Goal: Task Accomplishment & Management: Complete application form

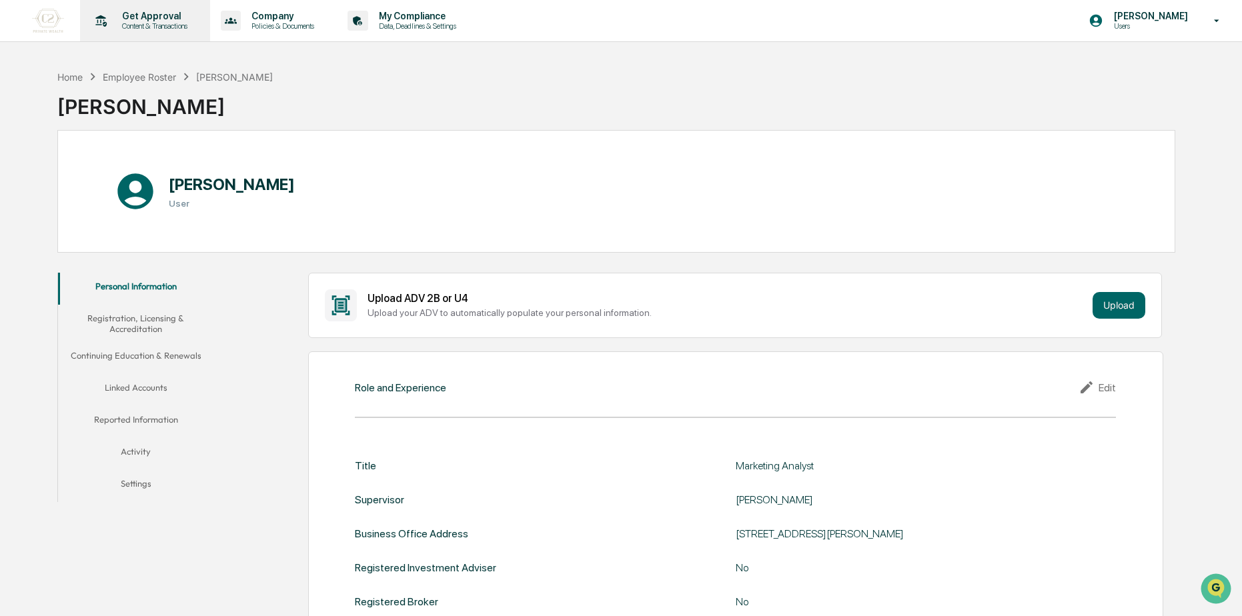
click at [161, 20] on p "Get Approval" at bounding box center [152, 16] width 83 height 11
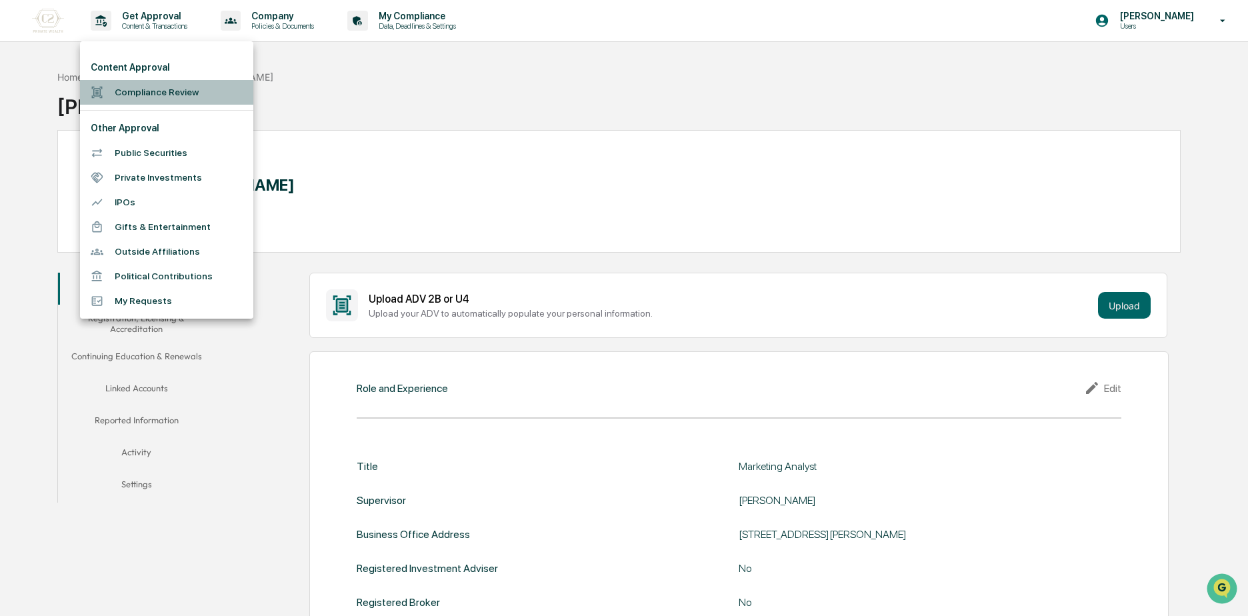
click at [132, 94] on li "Compliance Review" at bounding box center [166, 92] width 173 height 25
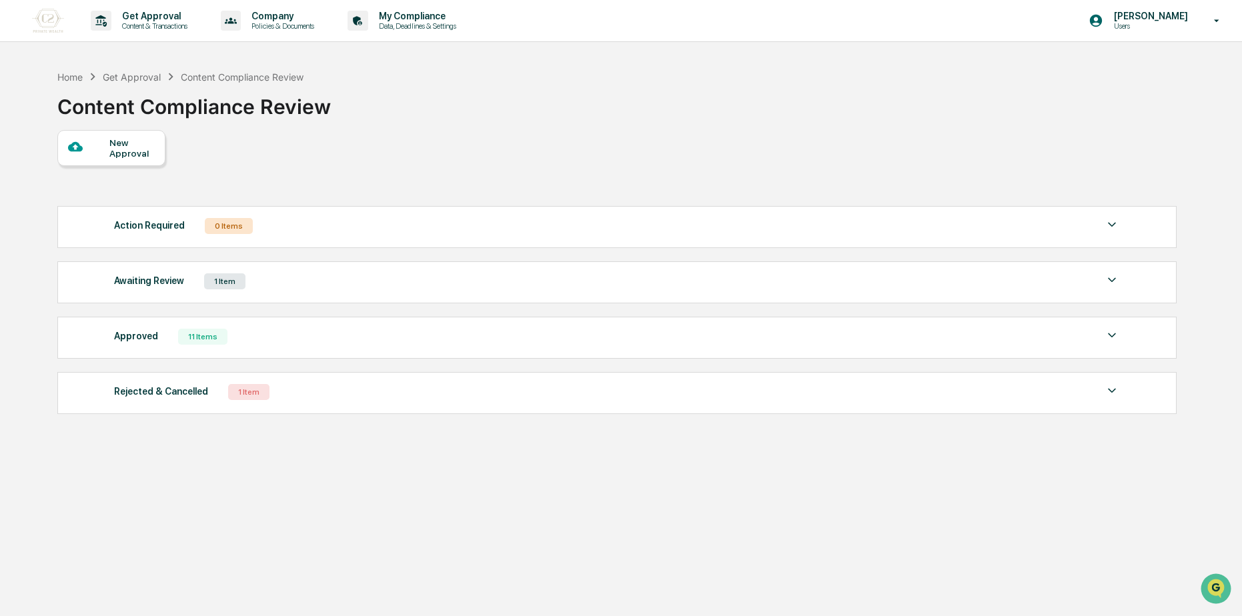
click at [269, 280] on div "Awaiting Review 1 Item" at bounding box center [617, 281] width 1006 height 19
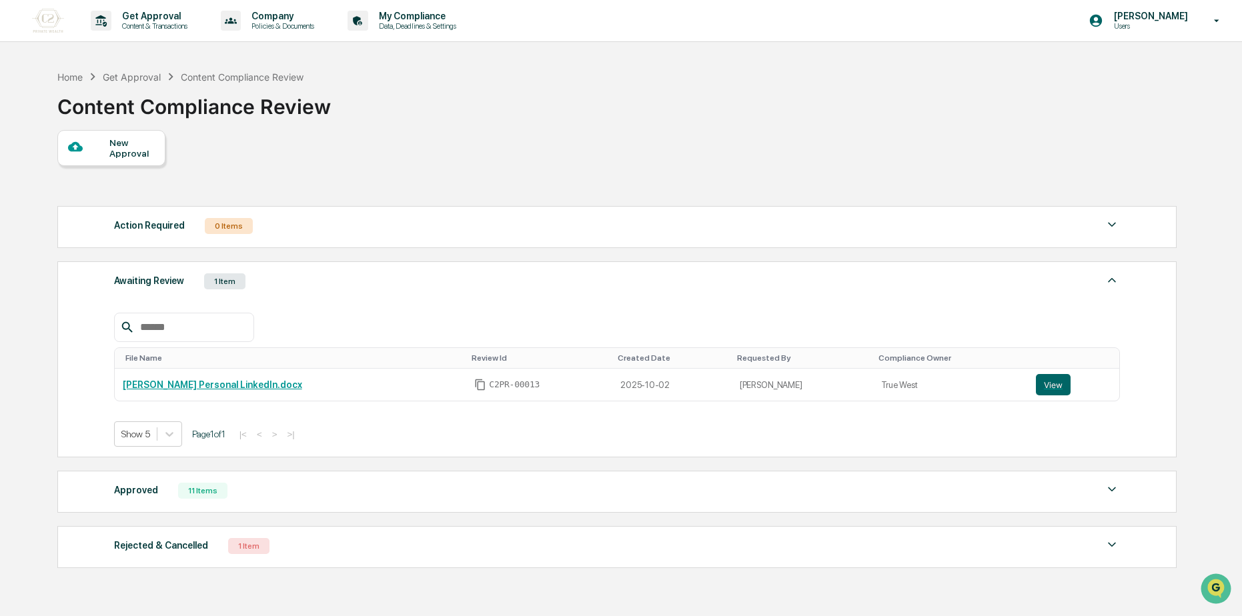
click at [195, 484] on div "11 Items" at bounding box center [202, 491] width 49 height 16
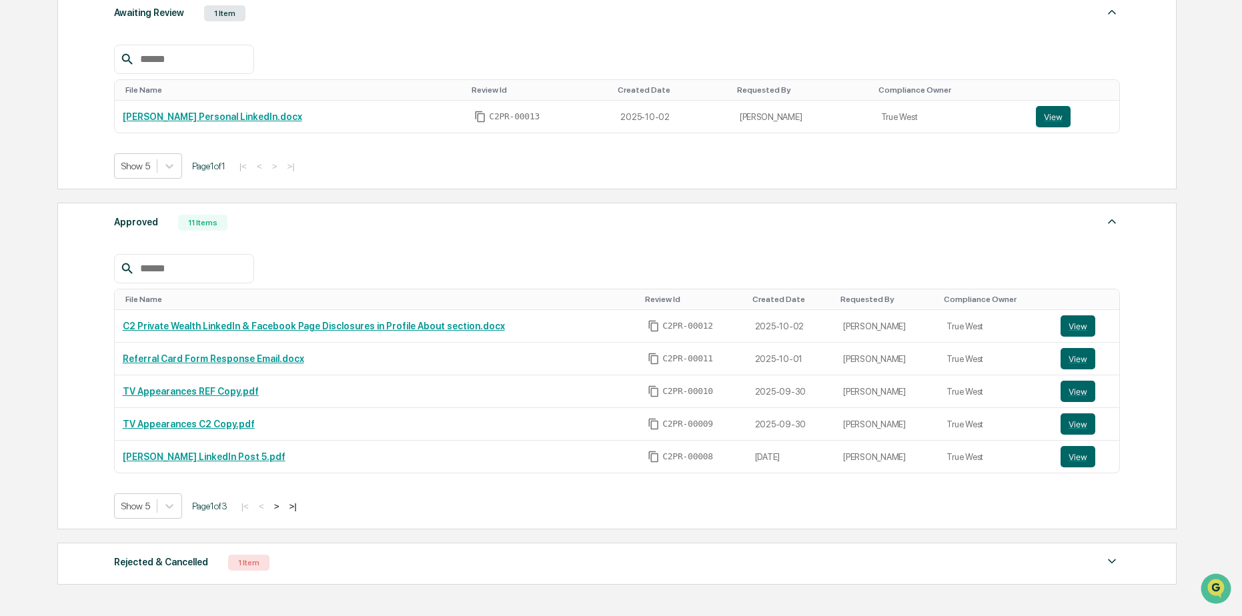
scroll to position [355, 0]
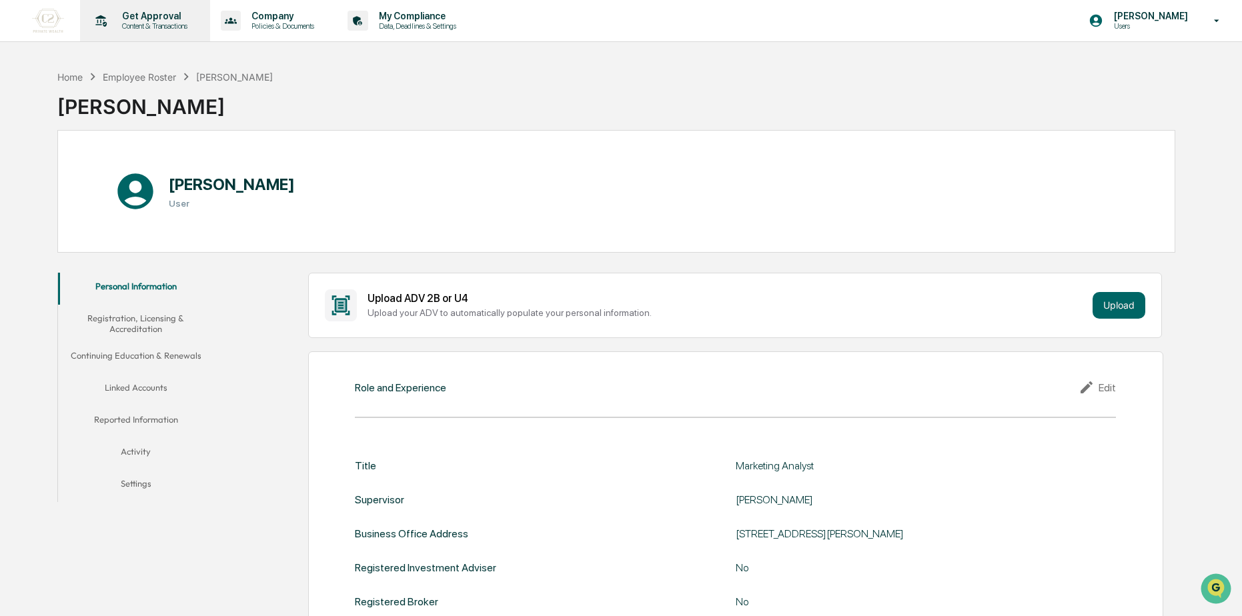
click at [153, 19] on p "Get Approval" at bounding box center [152, 16] width 83 height 11
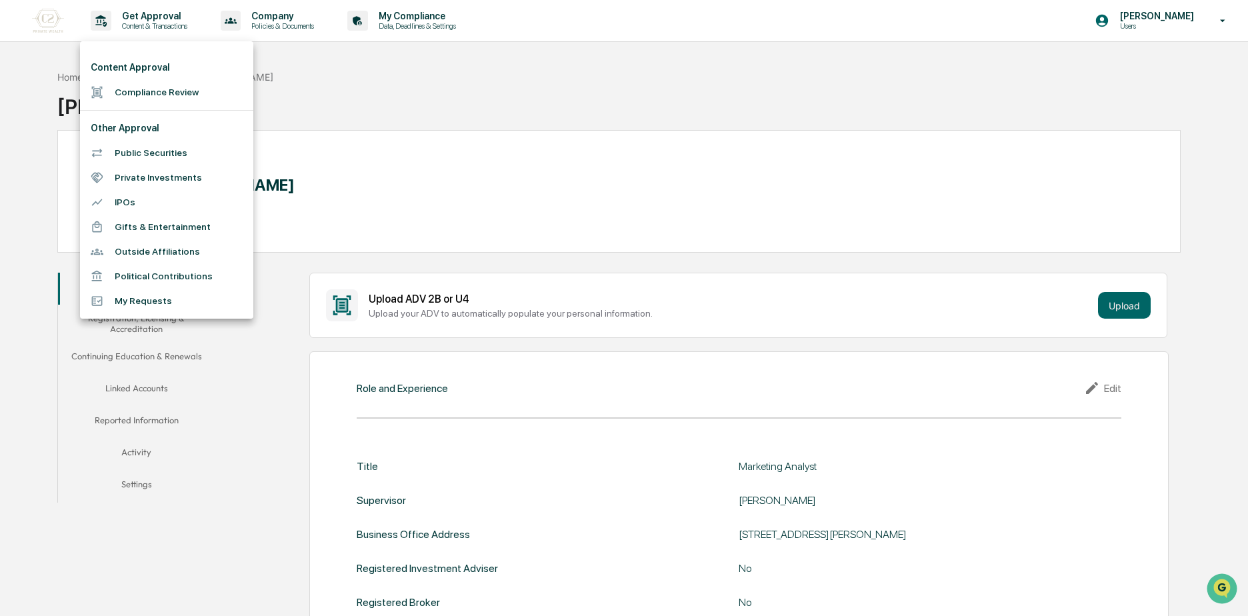
click at [153, 93] on li "Compliance Review" at bounding box center [166, 92] width 173 height 25
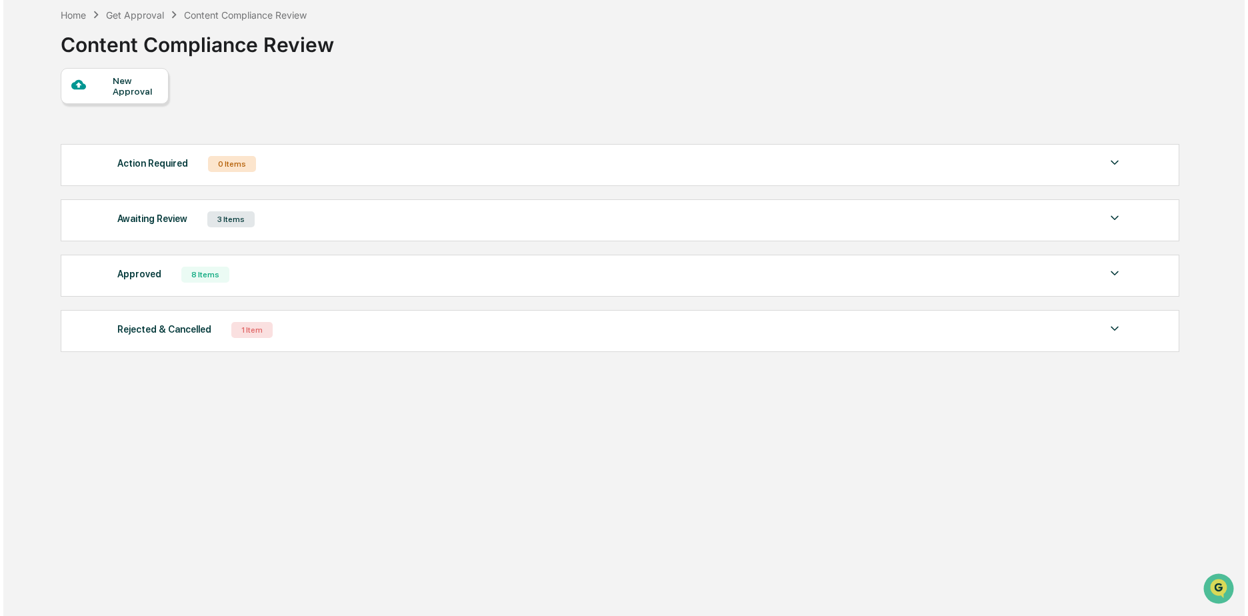
scroll to position [63, 0]
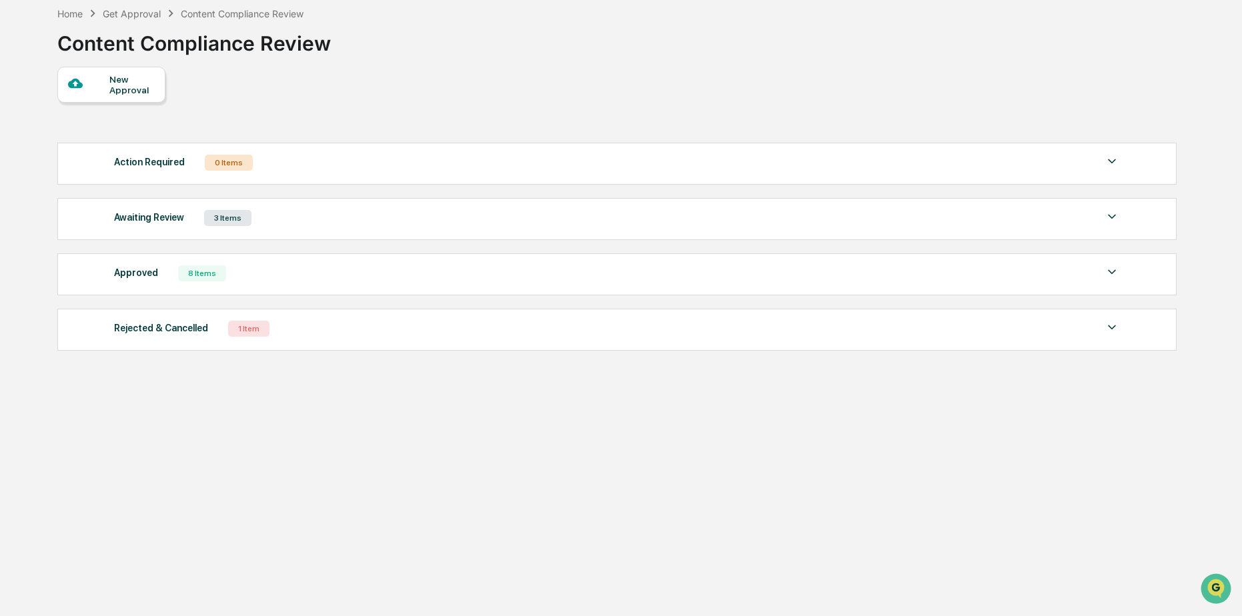
click at [342, 230] on div "Awaiting Review 3 Items File Name Review Id Created Date Requested By Complianc…" at bounding box center [616, 219] width 1119 height 42
click at [341, 215] on div "Awaiting Review 3 Items" at bounding box center [617, 218] width 1006 height 19
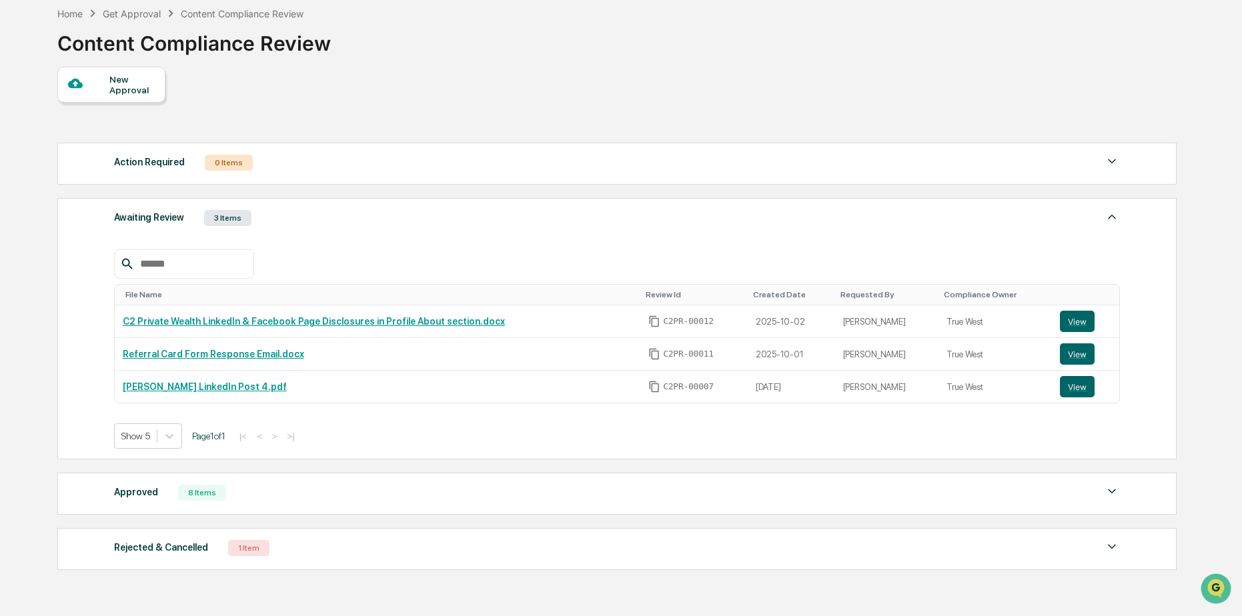
click at [102, 85] on div at bounding box center [89, 84] width 42 height 17
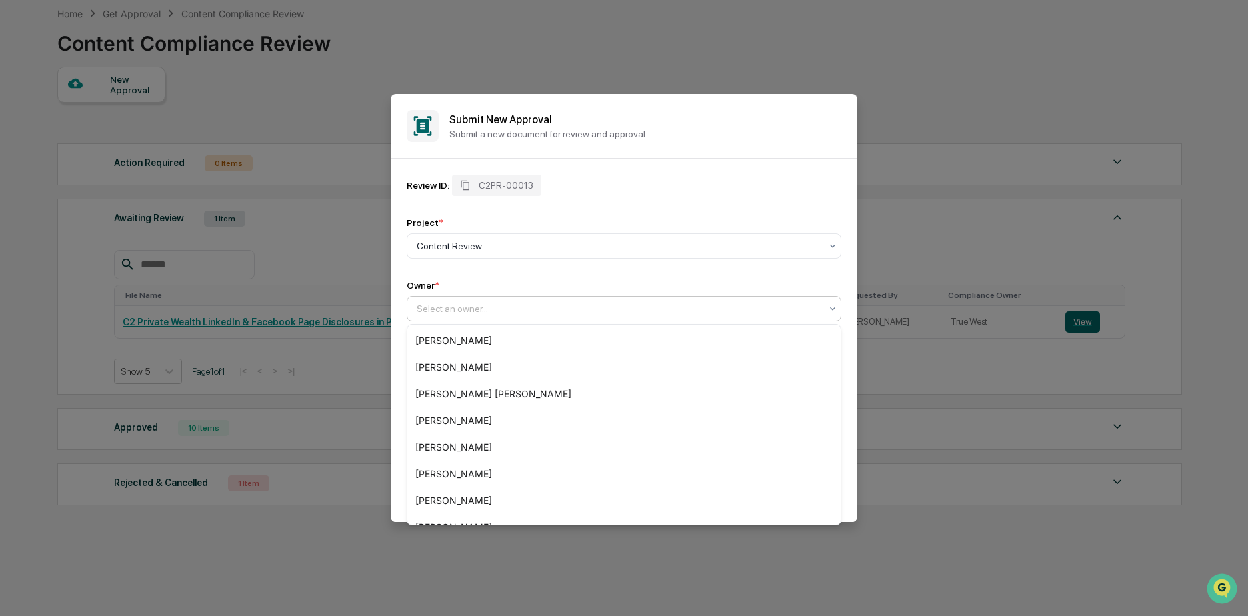
click at [482, 302] on div at bounding box center [619, 308] width 404 height 13
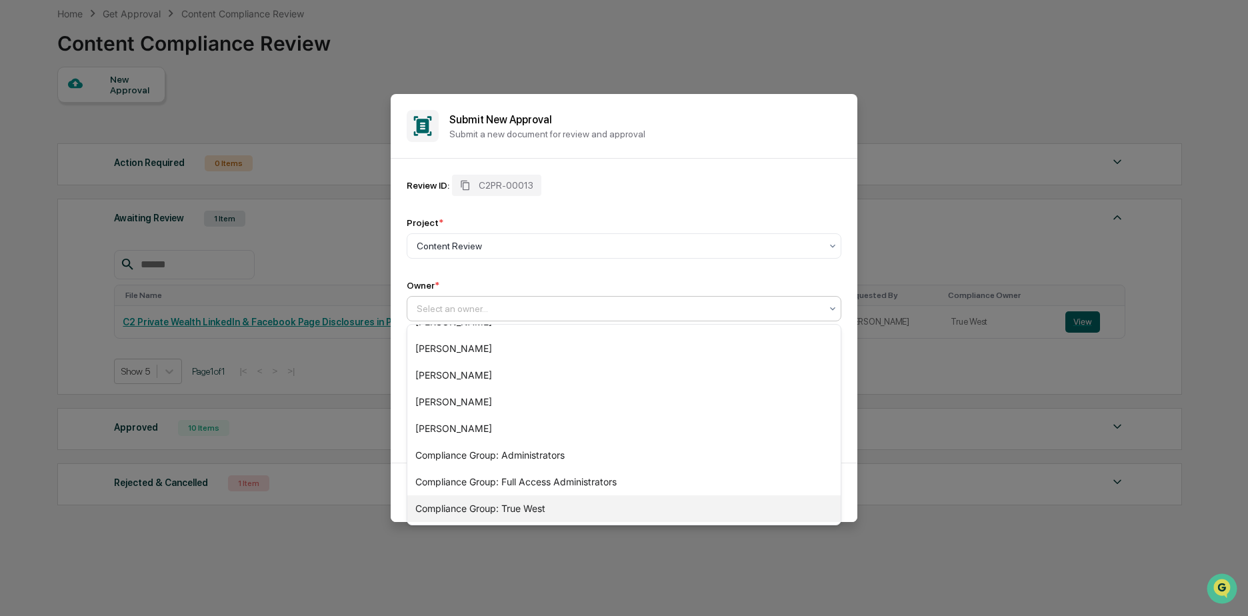
click at [498, 504] on div "Compliance Group: True West" at bounding box center [623, 509] width 433 height 27
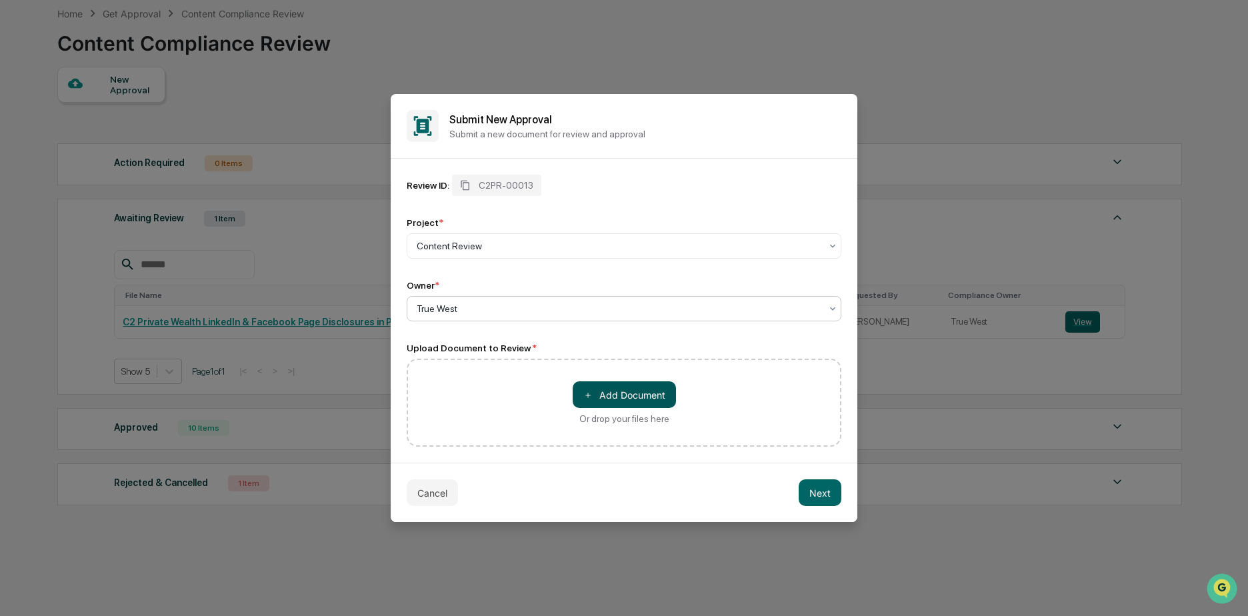
click at [640, 401] on button "＋ Add Document" at bounding box center [624, 394] width 103 height 27
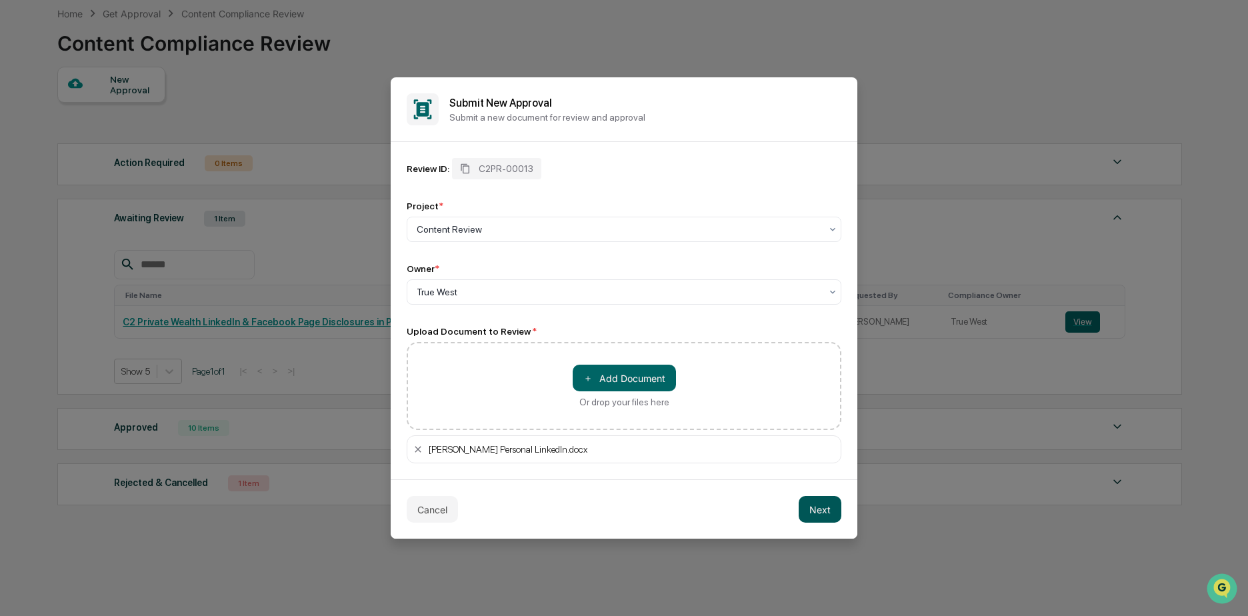
click at [816, 518] on button "Next" at bounding box center [820, 509] width 43 height 27
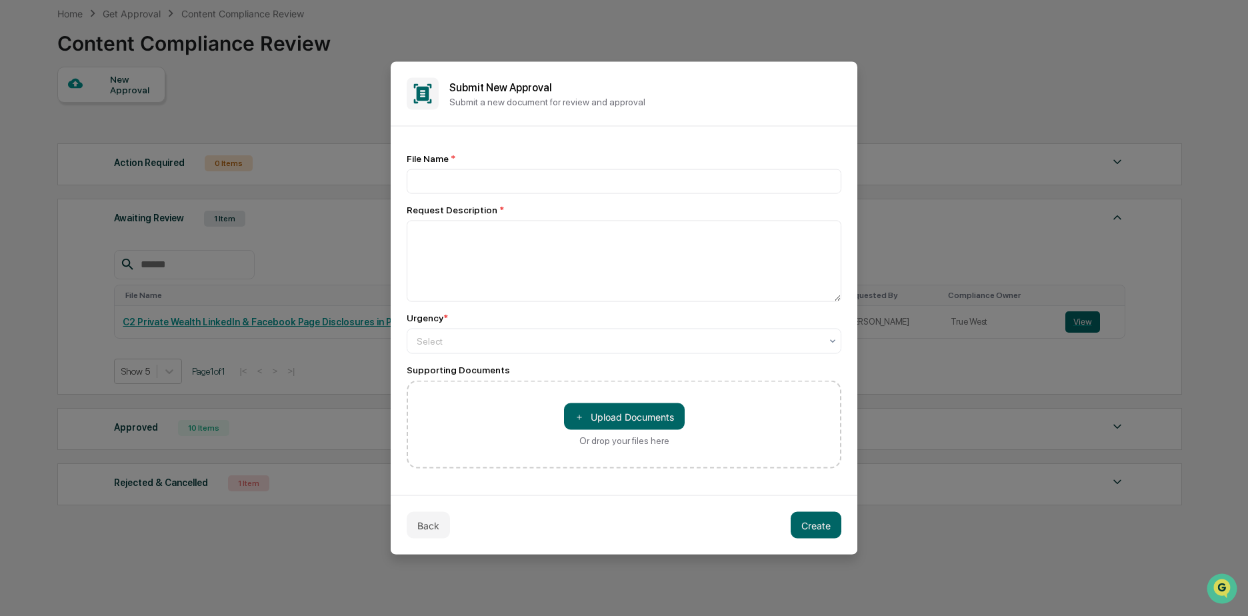
click at [487, 158] on div "File Name *" at bounding box center [624, 158] width 435 height 11
click at [482, 182] on input at bounding box center [624, 181] width 435 height 25
type input "**********"
click at [457, 255] on textarea at bounding box center [624, 261] width 435 height 81
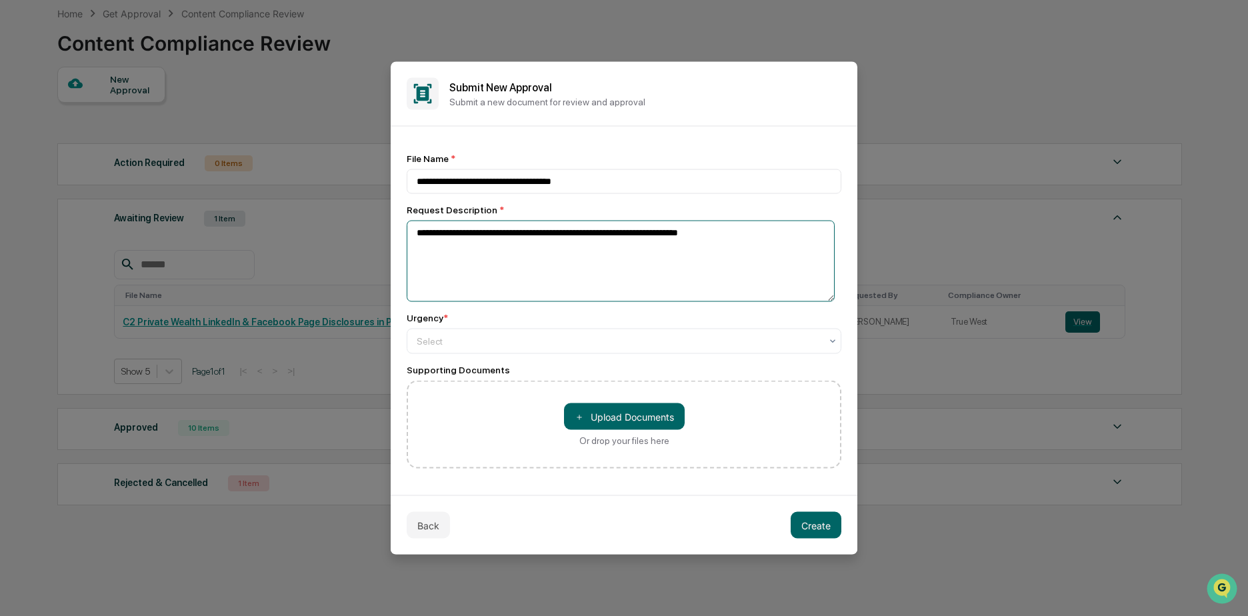
type textarea "**********"
click at [587, 326] on div "Urgency * Select" at bounding box center [624, 333] width 435 height 41
click at [566, 343] on div at bounding box center [619, 341] width 404 height 13
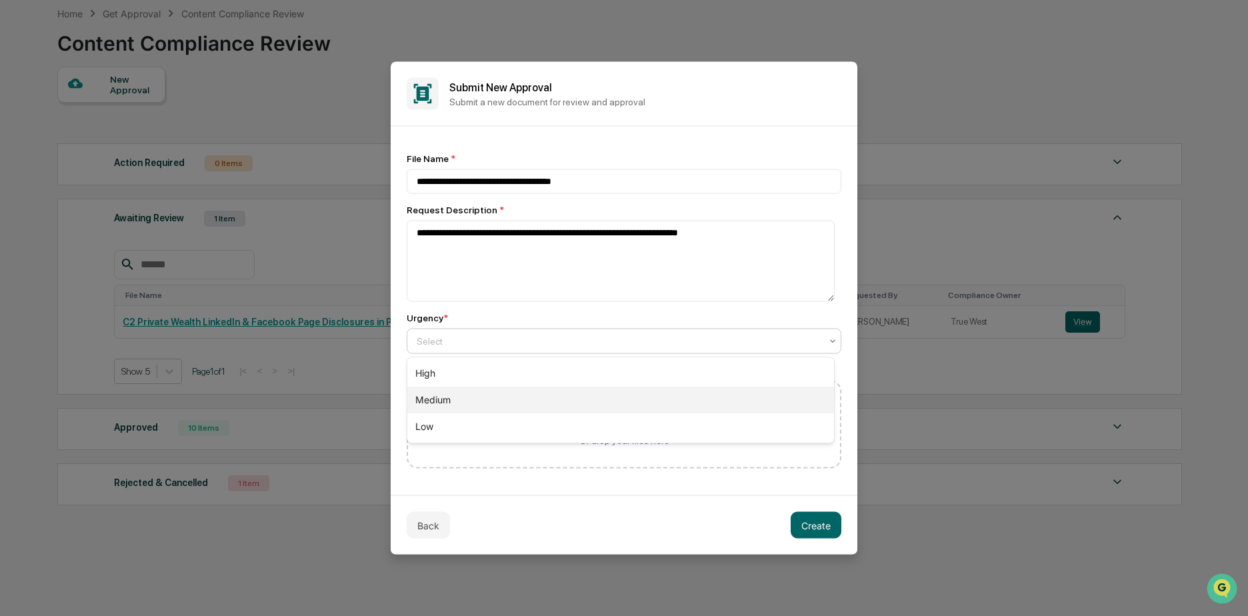
click at [523, 390] on div "Medium" at bounding box center [620, 400] width 427 height 27
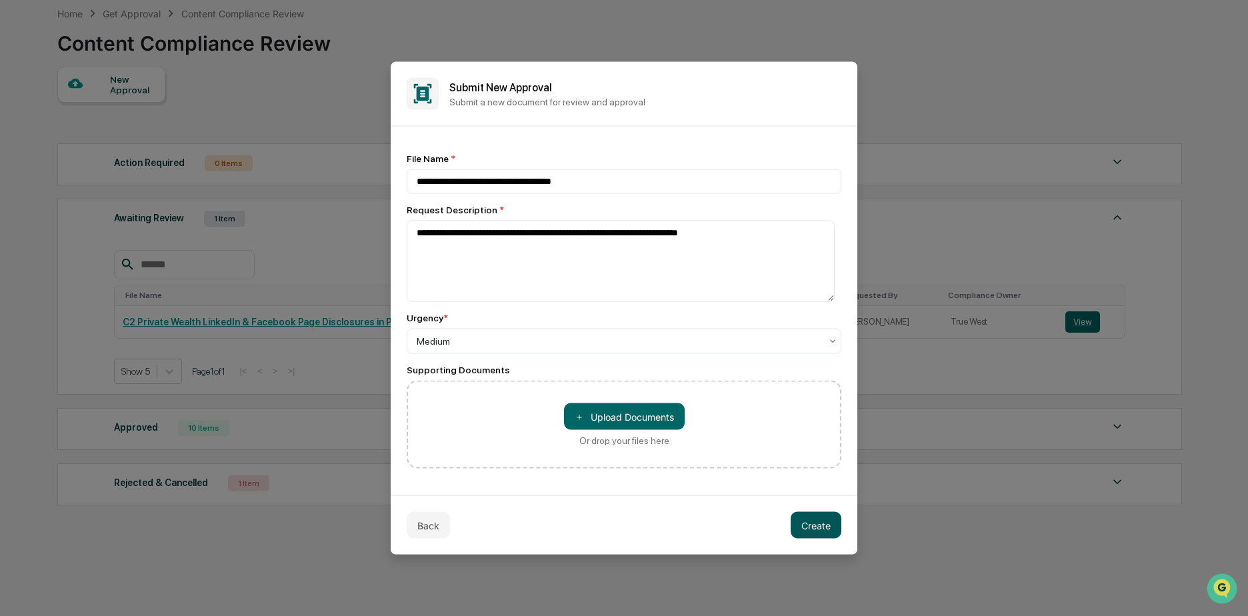
click at [815, 530] on button "Create" at bounding box center [816, 525] width 51 height 27
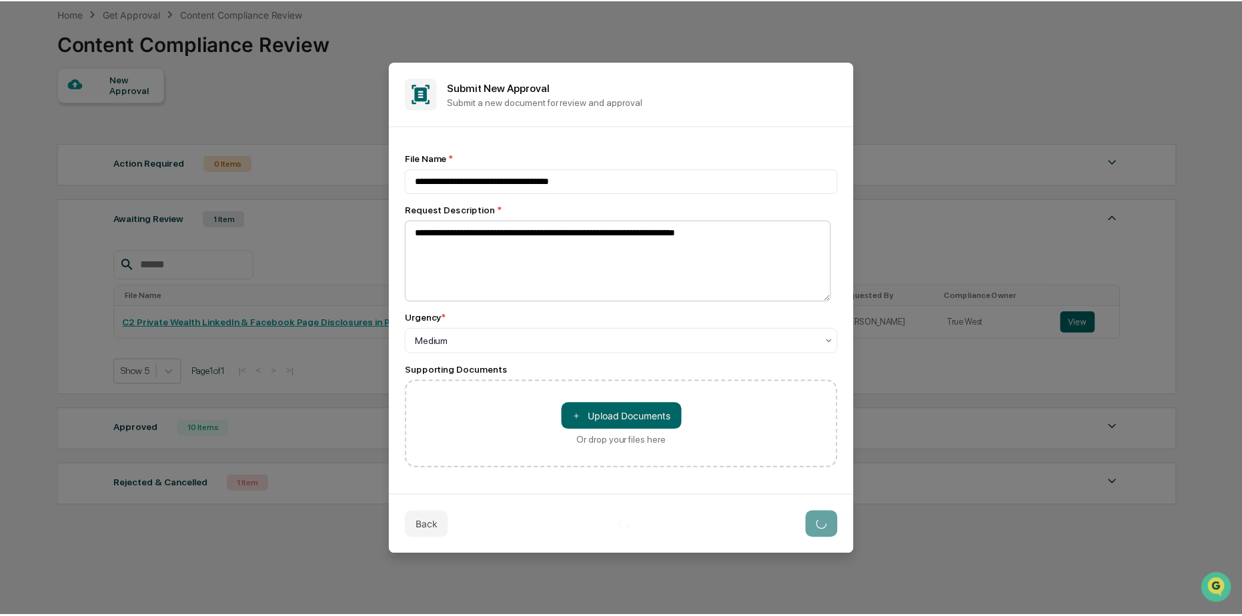
scroll to position [1, 0]
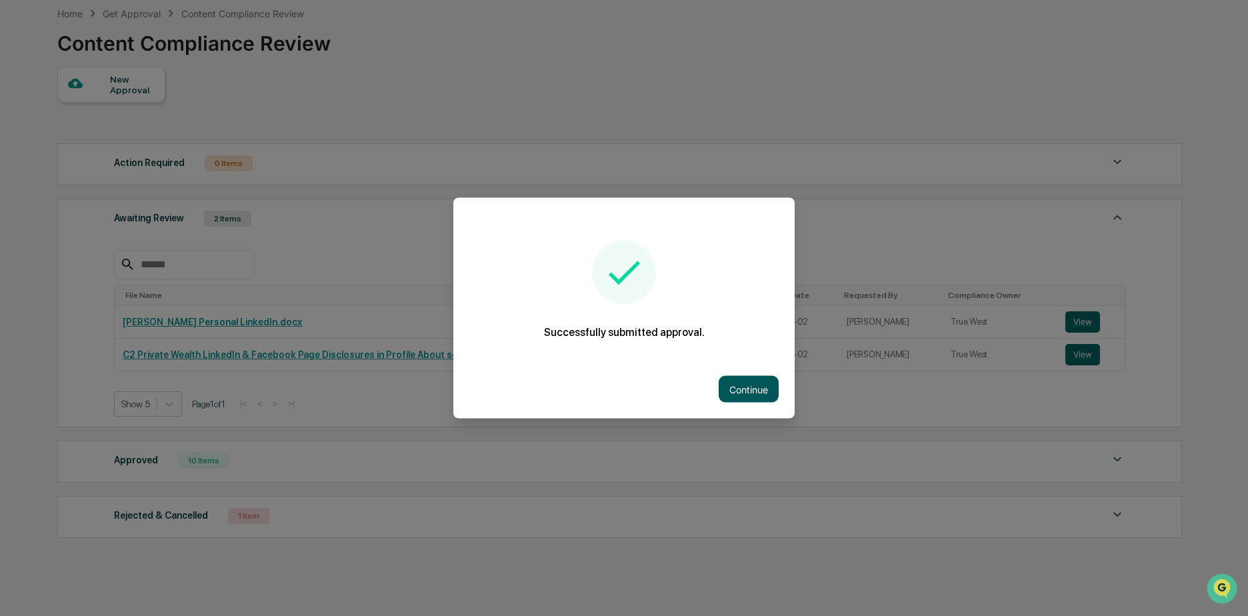
click at [746, 387] on button "Continue" at bounding box center [749, 389] width 60 height 27
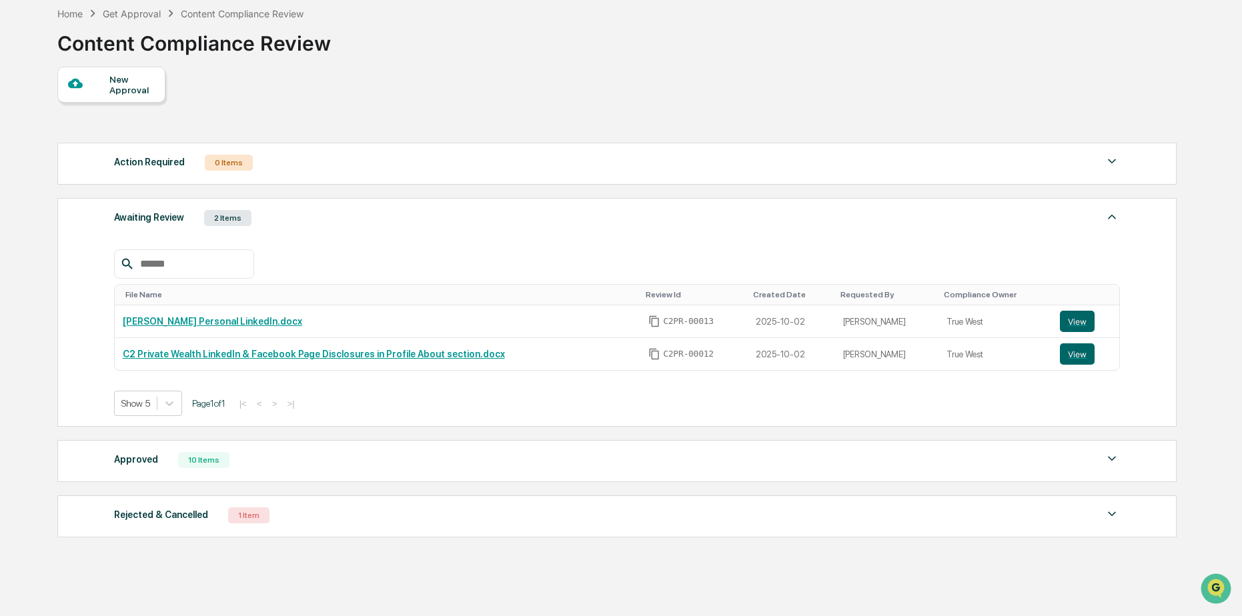
click at [266, 475] on div "Approved 10 Items File Name Review Id Created Date Requested By Compliance Owne…" at bounding box center [616, 461] width 1119 height 42
click at [228, 469] on div "Approved 10 Items" at bounding box center [617, 460] width 1006 height 19
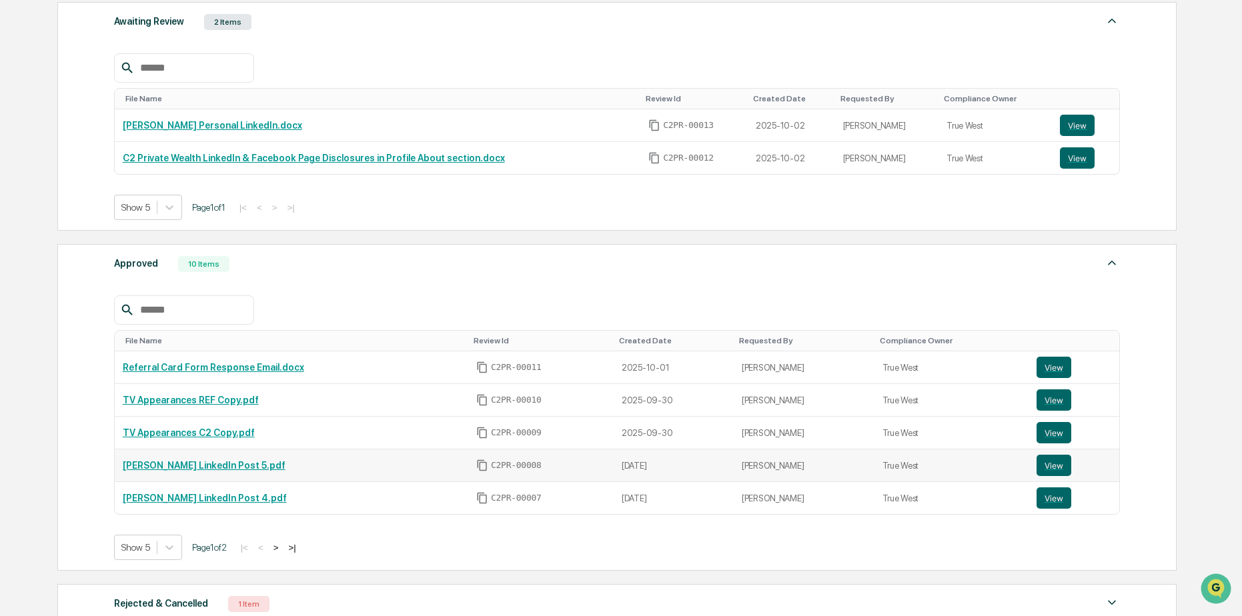
scroll to position [263, 0]
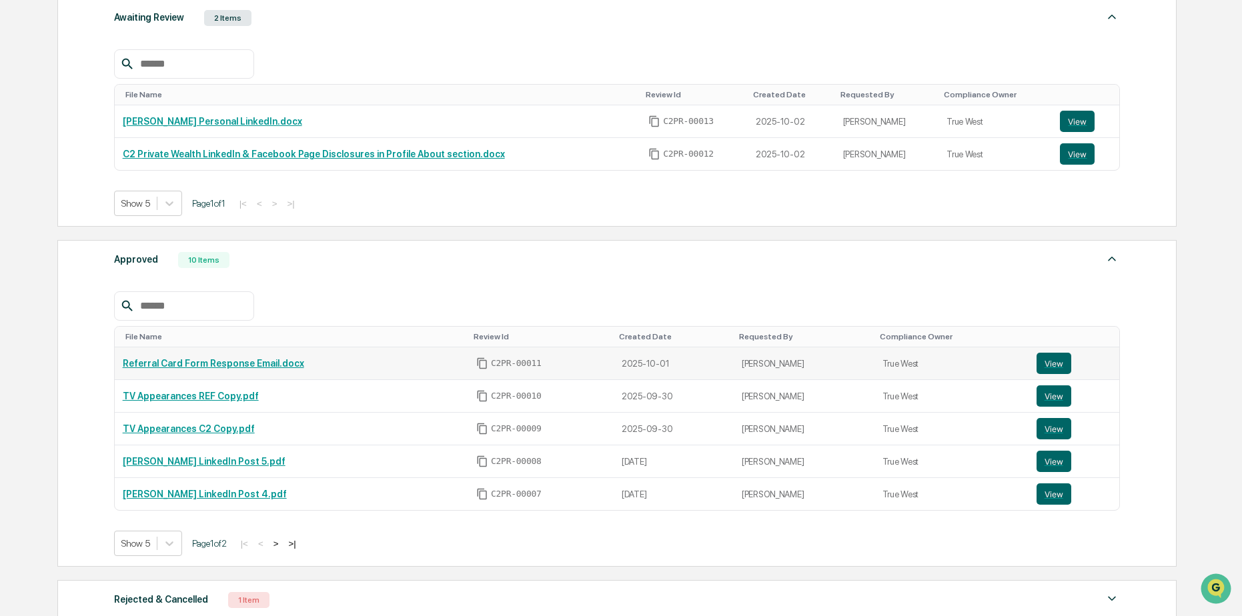
click at [231, 367] on link "Referral Card Form Response Email.docx" at bounding box center [213, 363] width 181 height 11
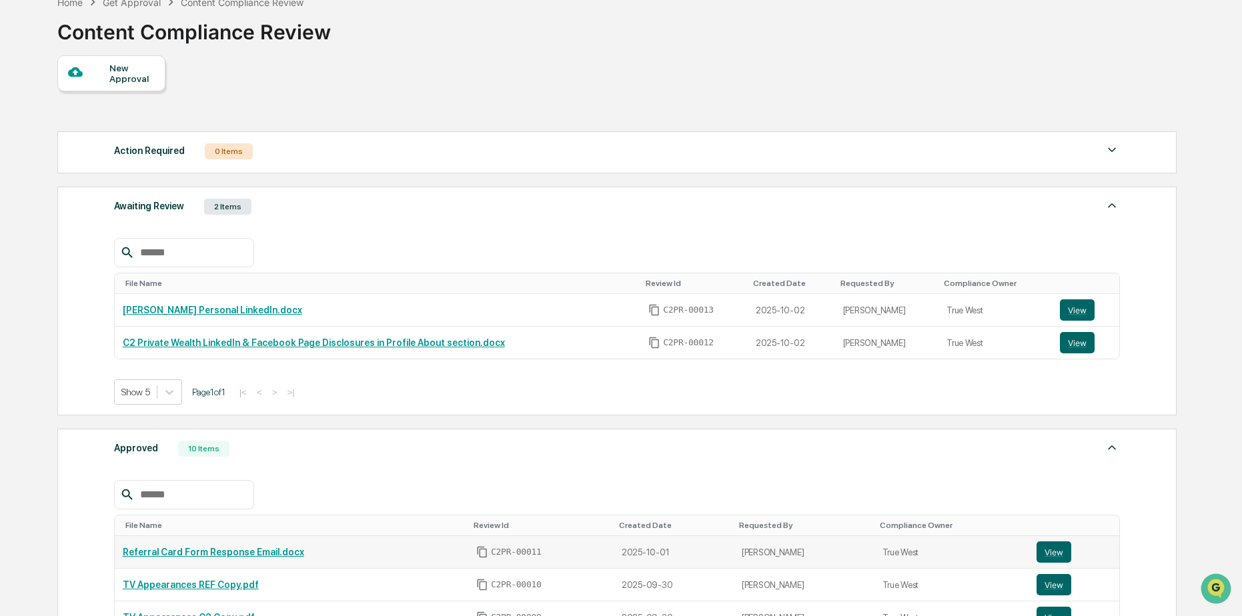
scroll to position [0, 0]
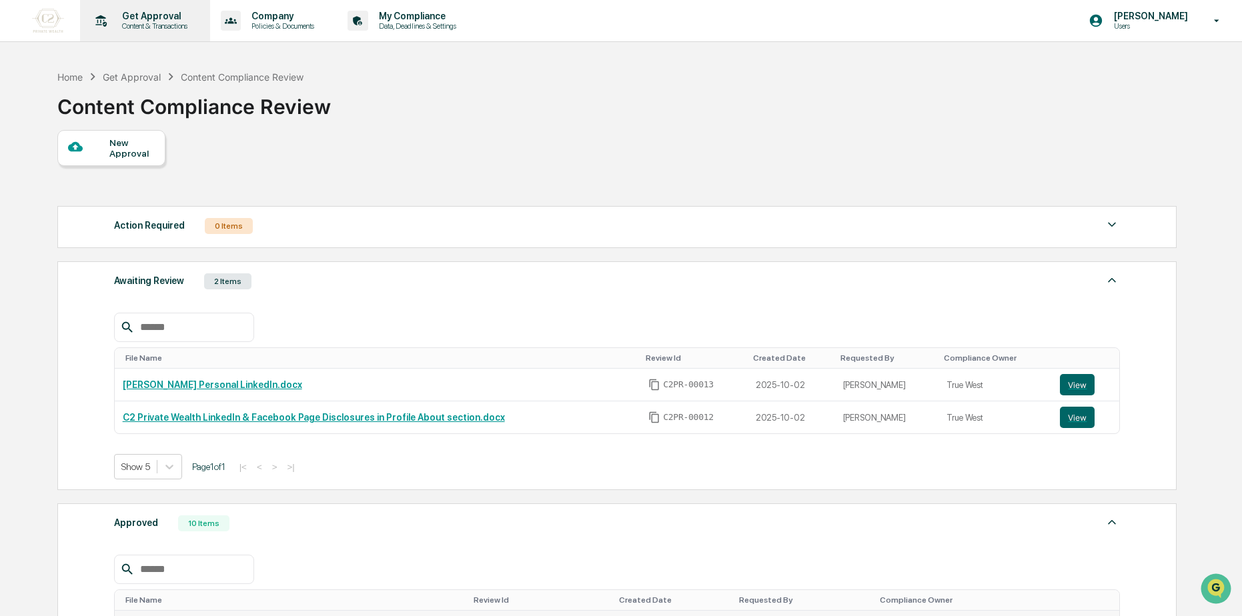
click at [159, 18] on p "Get Approval" at bounding box center [152, 16] width 83 height 11
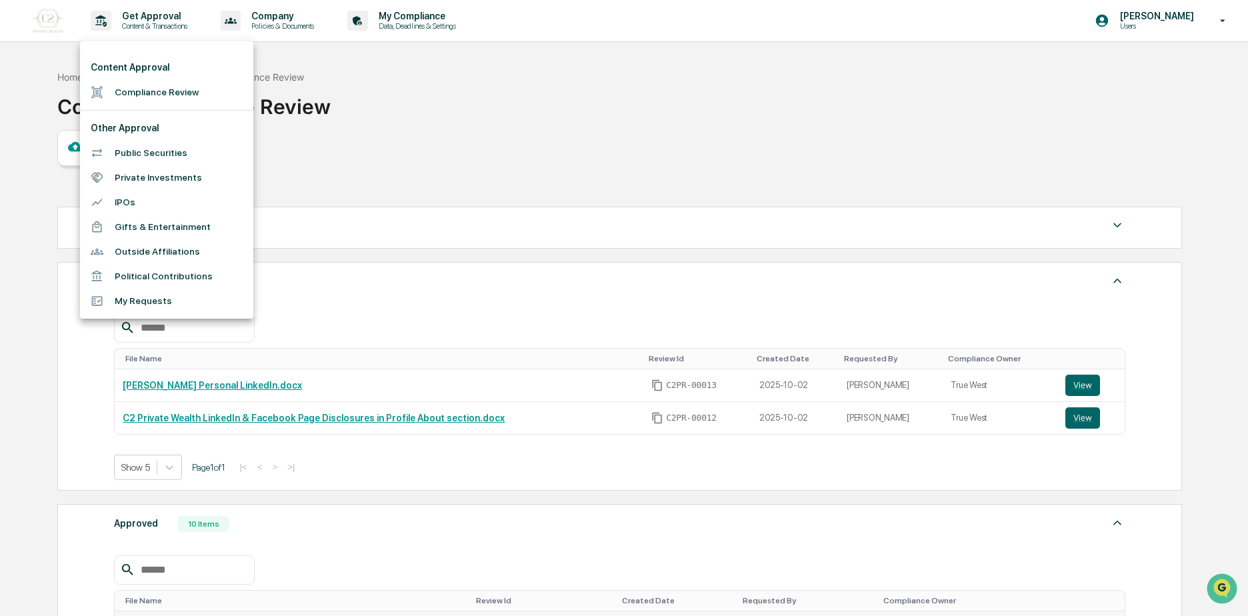
click at [211, 87] on li "Compliance Review" at bounding box center [166, 92] width 173 height 25
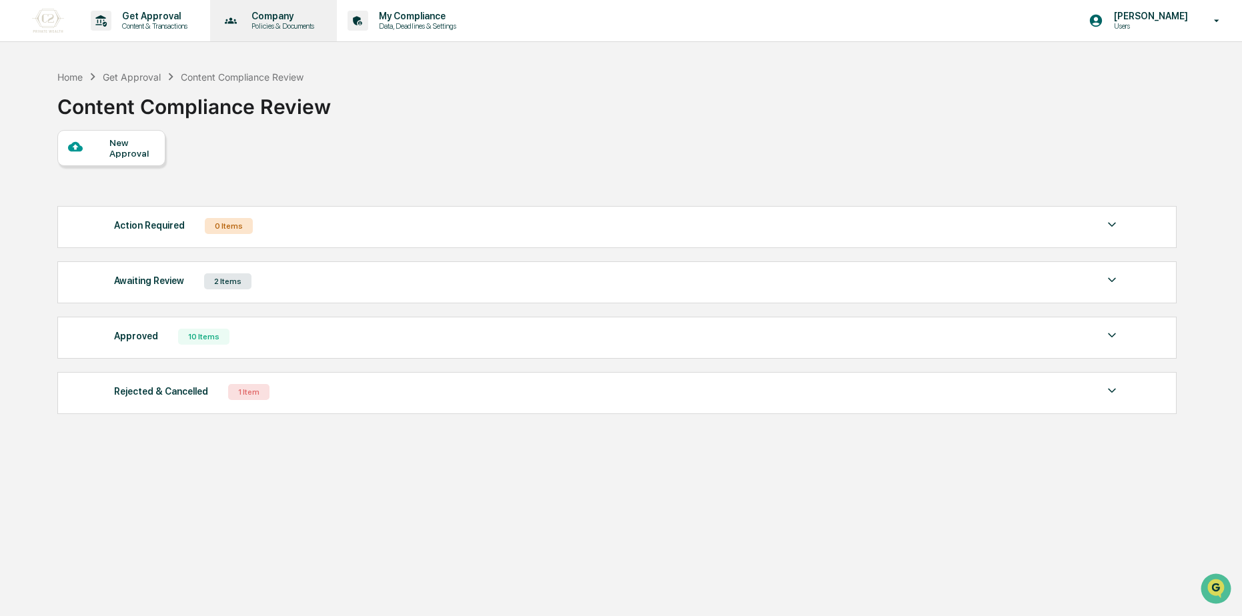
click at [287, 27] on p "Policies & Documents" at bounding box center [281, 25] width 80 height 9
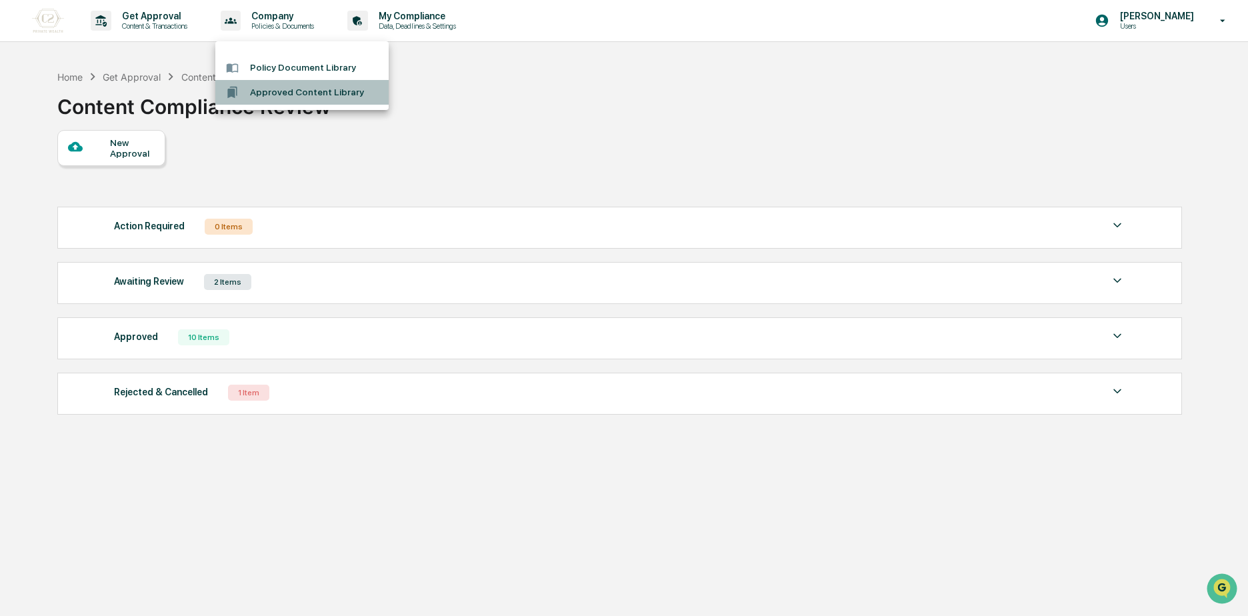
click at [281, 99] on li "Approved Content Library" at bounding box center [301, 92] width 173 height 25
